Goal: Information Seeking & Learning: Learn about a topic

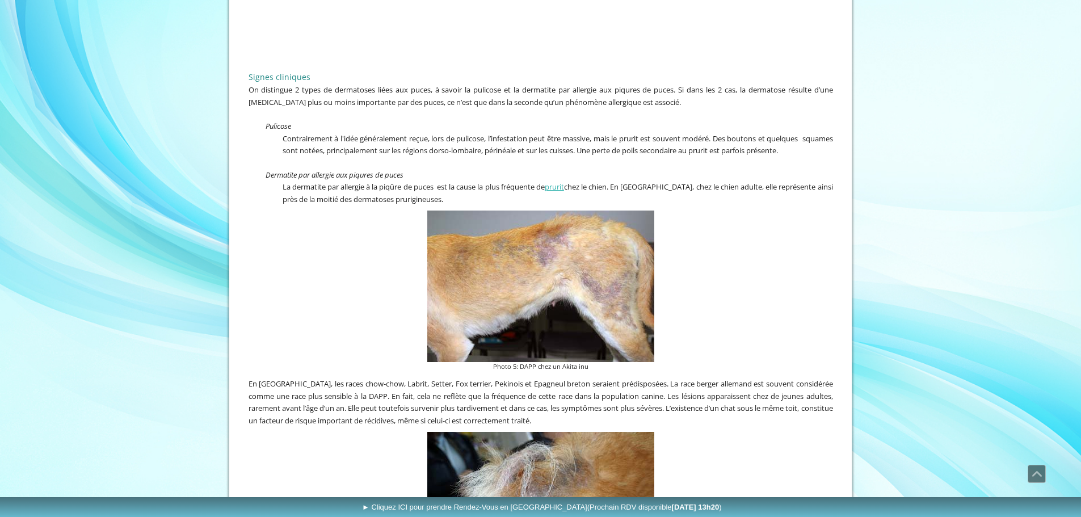
scroll to position [567, 0]
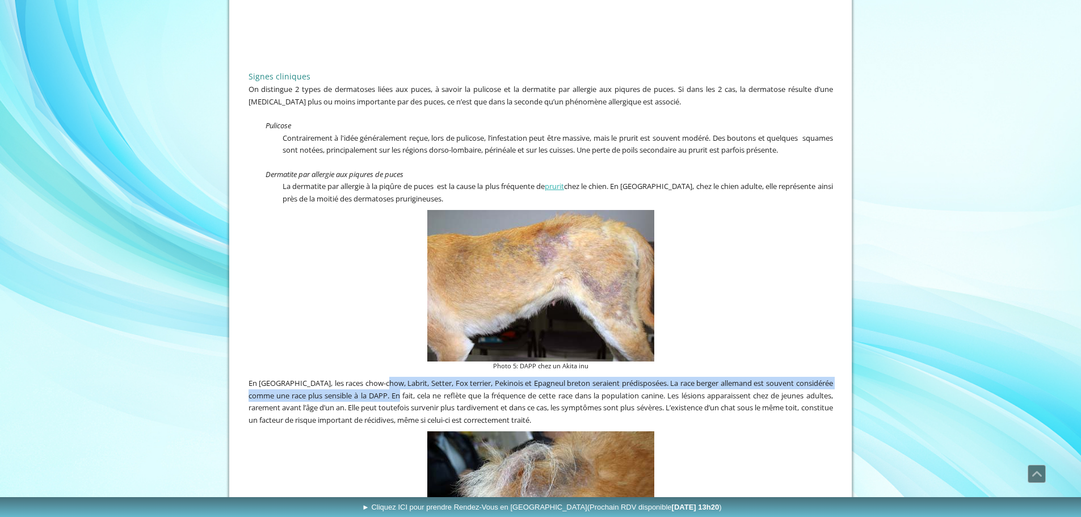
drag, startPoint x: 383, startPoint y: 378, endPoint x: 414, endPoint y: 397, distance: 36.7
click at [412, 396] on span "En [GEOGRAPHIC_DATA], les races chow-chow, Labrit, Setter, Fox terrier, Pekinoi…" at bounding box center [540, 401] width 584 height 47
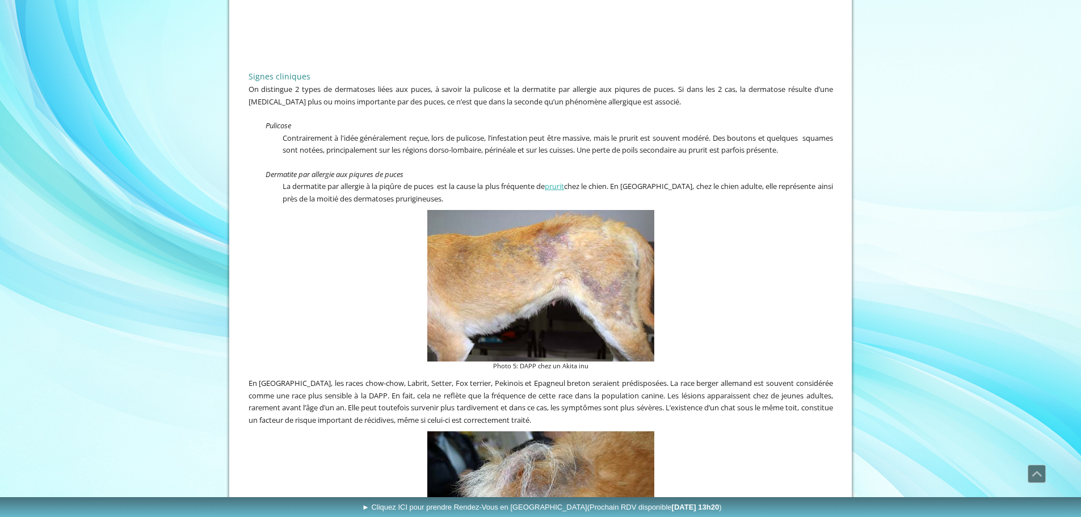
click at [439, 399] on span "En [GEOGRAPHIC_DATA], les races chow-chow, Labrit, Setter, Fox terrier, Pekinoi…" at bounding box center [540, 401] width 584 height 47
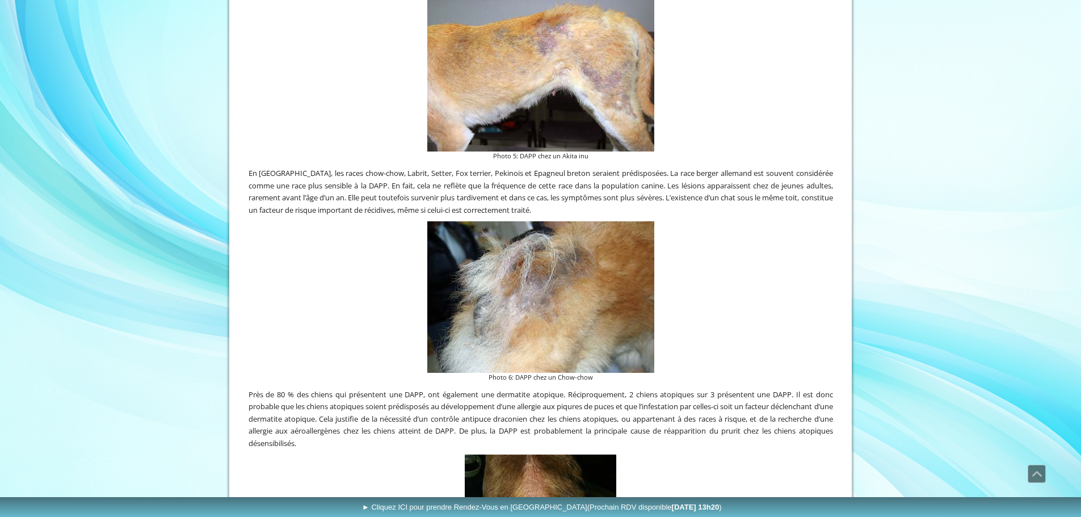
scroll to position [794, 0]
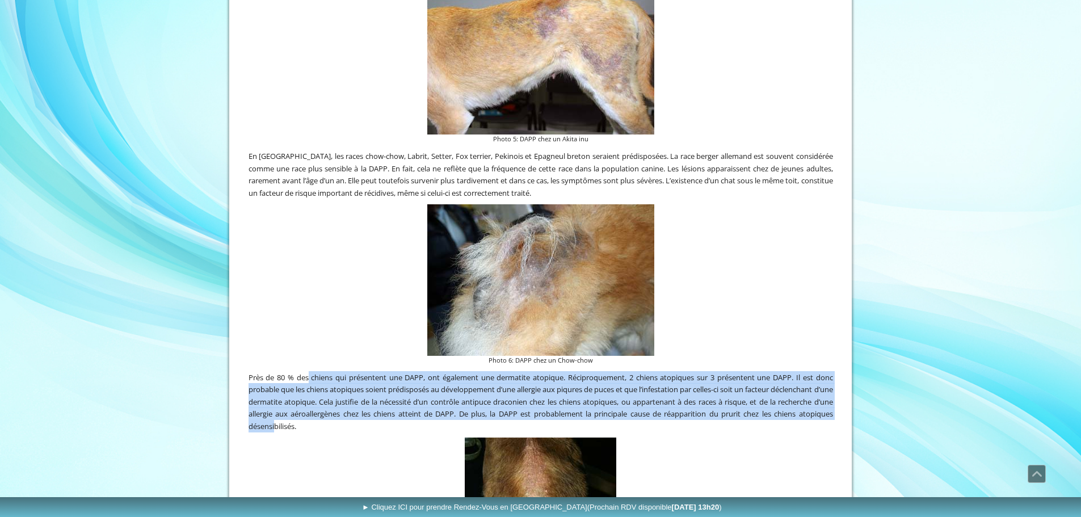
drag, startPoint x: 307, startPoint y: 372, endPoint x: 311, endPoint y: 421, distance: 49.5
click at [311, 421] on span "Près de 80 % des chiens qui présentent une DAPP, ont également une dermatite at…" at bounding box center [540, 401] width 584 height 59
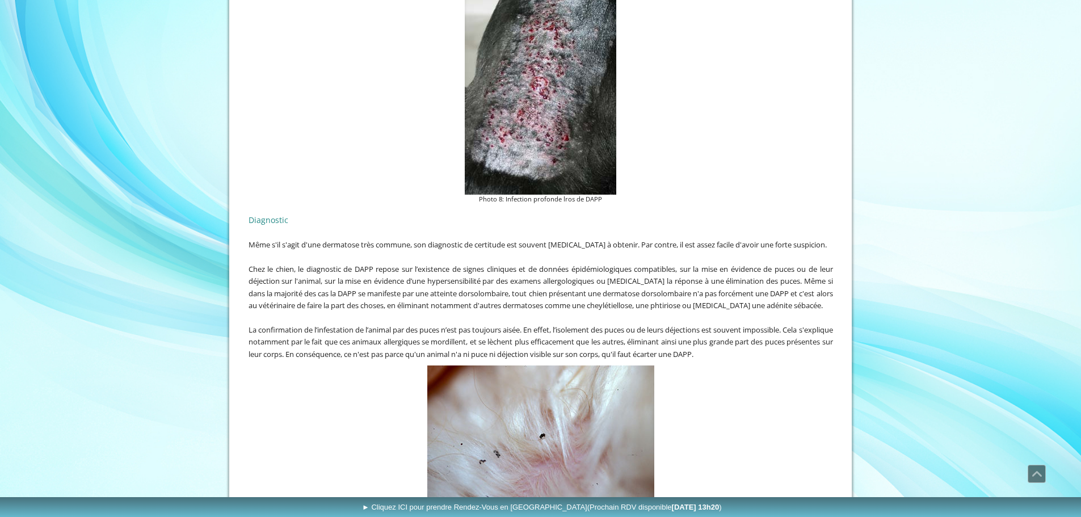
scroll to position [1588, 0]
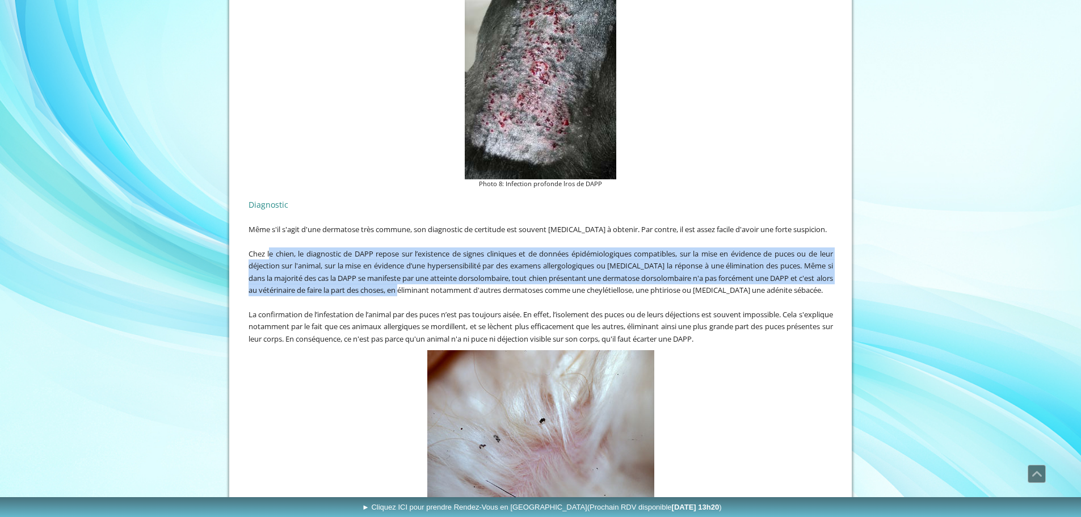
drag, startPoint x: 269, startPoint y: 250, endPoint x: 417, endPoint y: 285, distance: 152.0
click at [417, 285] on span "Chez le chien, le diagnostic de DAPP repose sur l’existence de signes cliniques…" at bounding box center [540, 271] width 584 height 47
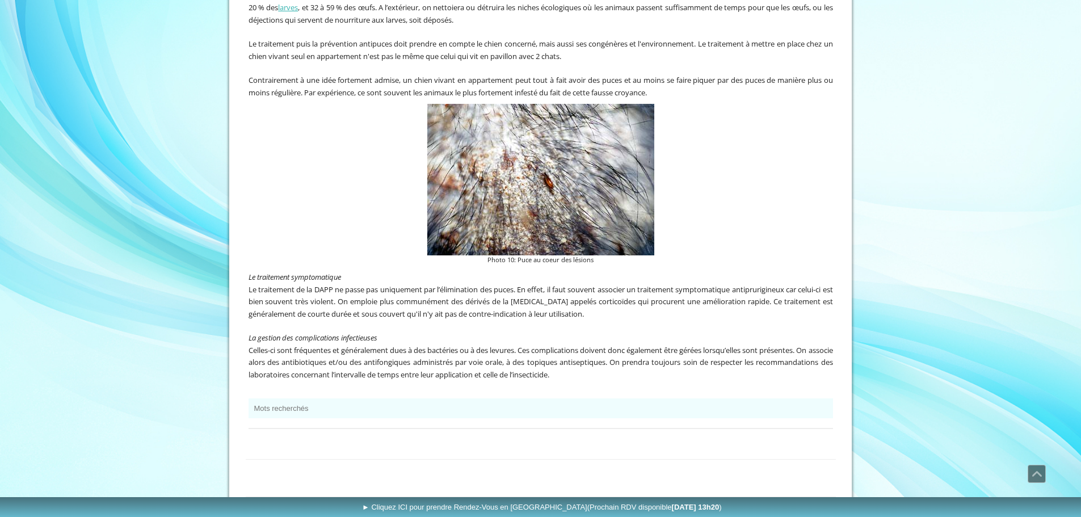
scroll to position [2311, 0]
